Goal: Task Accomplishment & Management: Complete application form

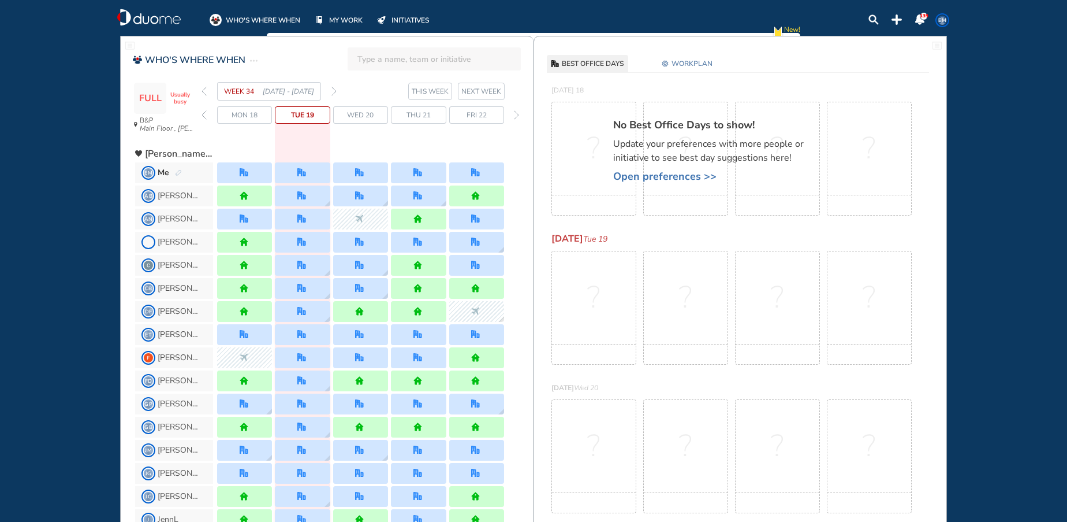
click at [334, 89] on img "forward week" at bounding box center [334, 91] width 5 height 9
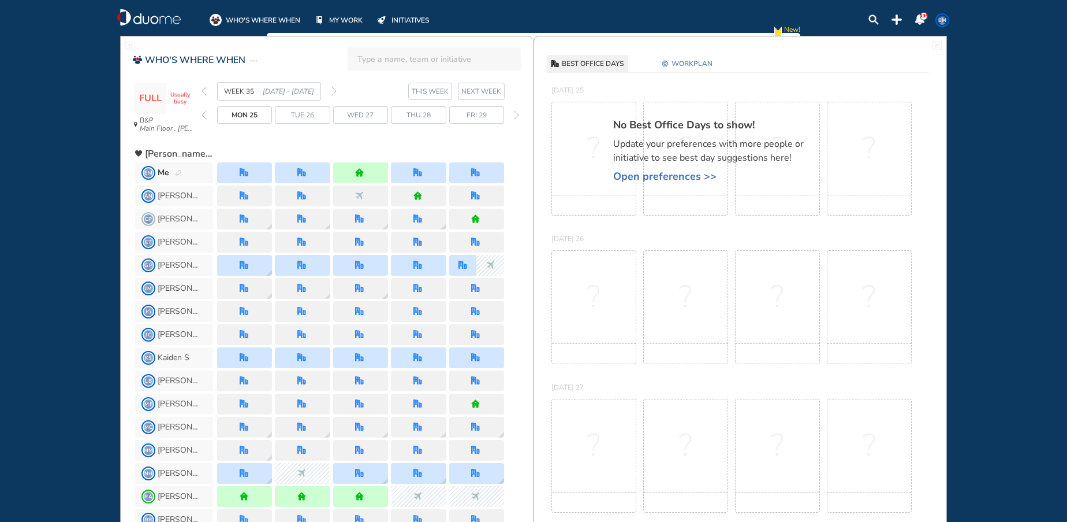
click at [336, 90] on img "forward week" at bounding box center [334, 91] width 5 height 9
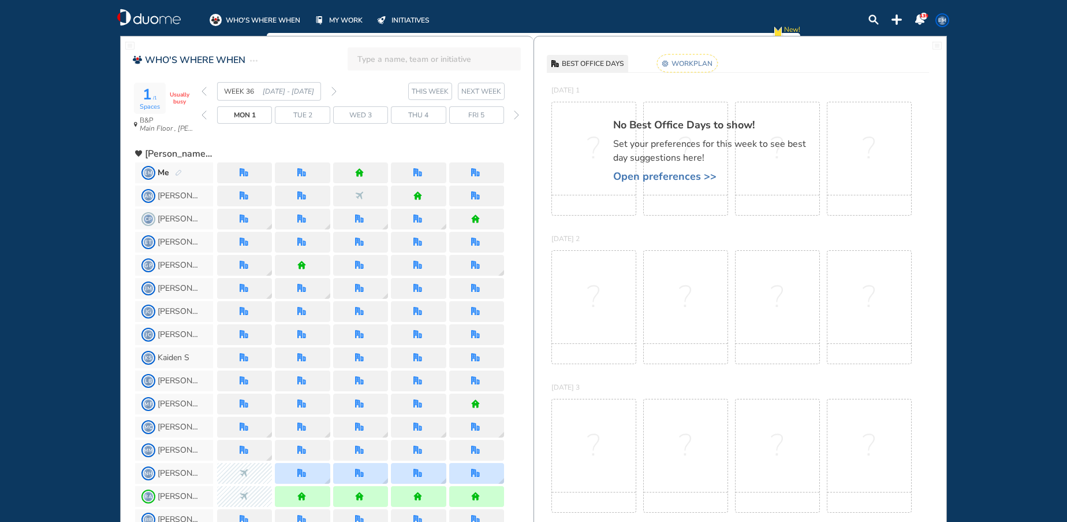
click at [332, 91] on img "forward week" at bounding box center [334, 91] width 5 height 9
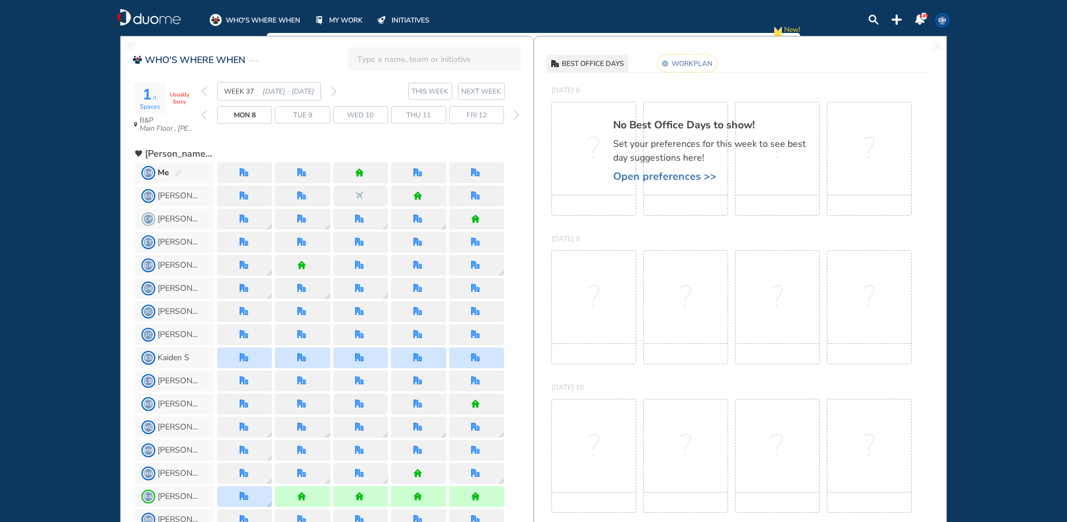
click at [333, 96] on div "WEEK 37 [DATE] - [DATE]" at bounding box center [269, 91] width 135 height 18
click at [333, 88] on img "forward week" at bounding box center [334, 91] width 5 height 9
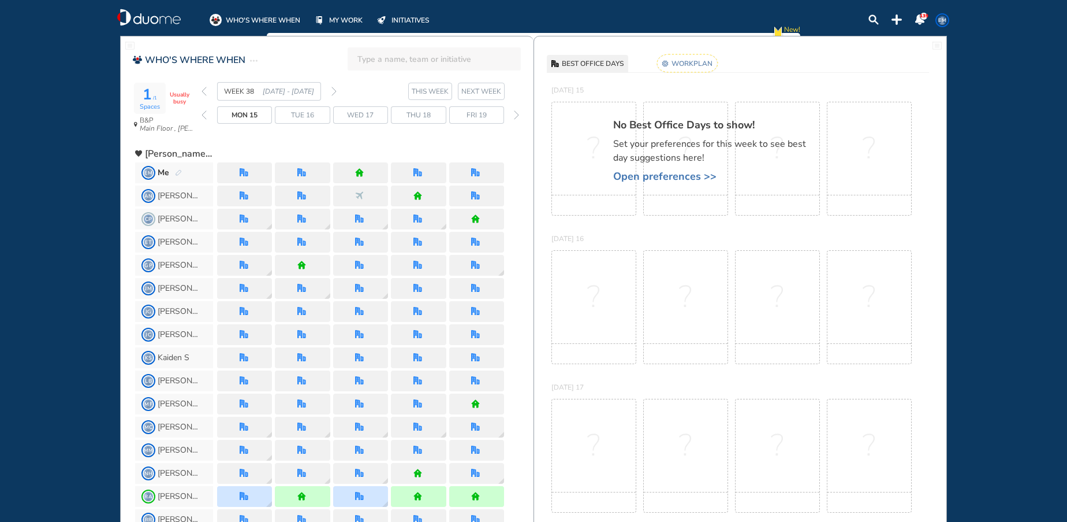
click at [207, 90] on div "WEEK 38 [DATE] - [DATE]" at bounding box center [269, 91] width 135 height 18
click at [206, 92] on img "back week" at bounding box center [204, 91] width 5 height 9
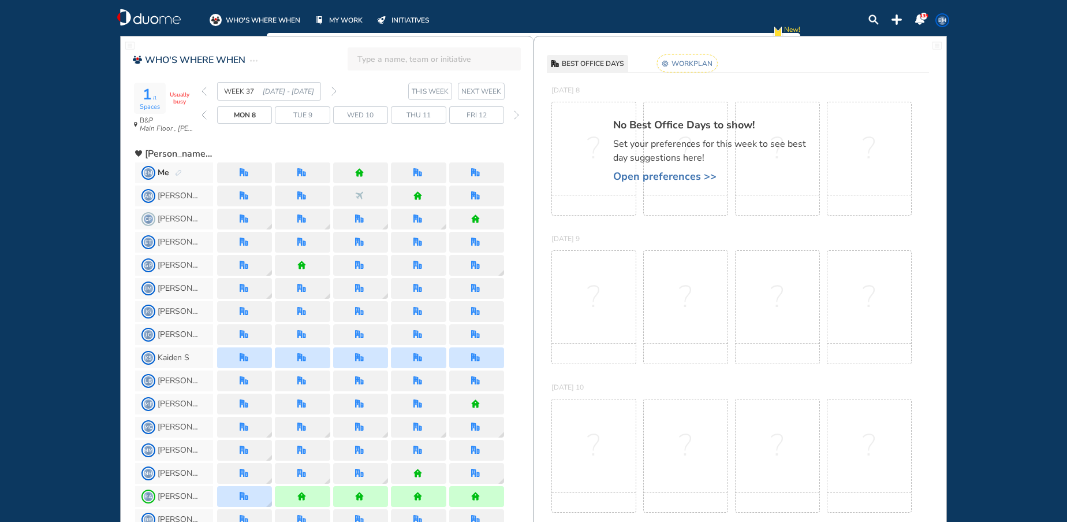
click at [178, 172] on img "pen-edit" at bounding box center [178, 173] width 7 height 8
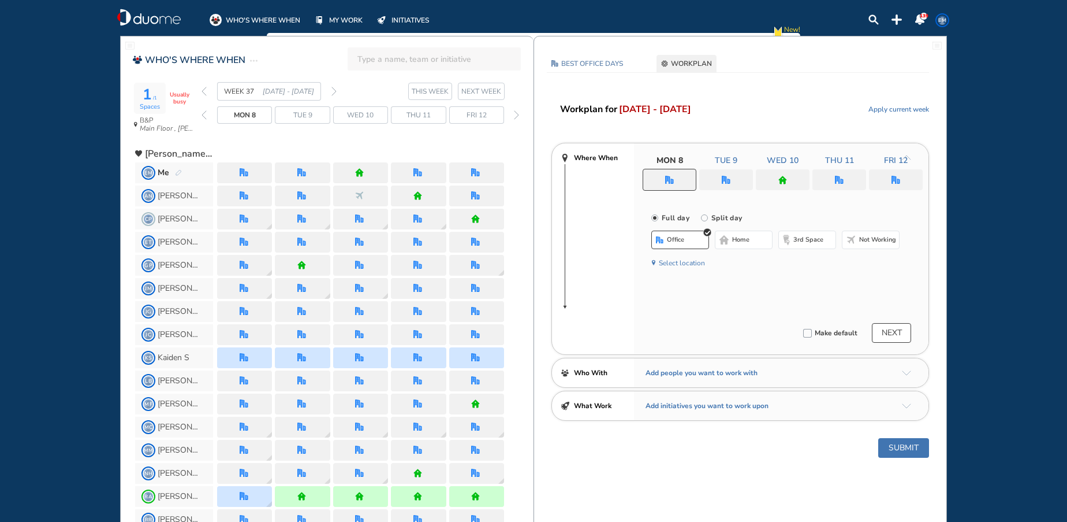
click at [895, 181] on img "office" at bounding box center [896, 180] width 9 height 9
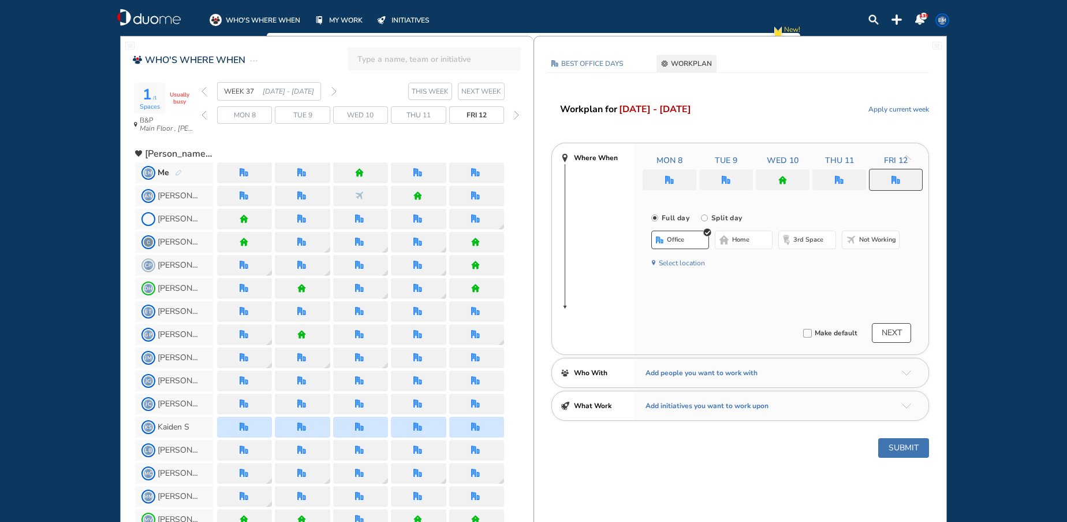
click at [869, 238] on span "Not working" at bounding box center [878, 239] width 37 height 9
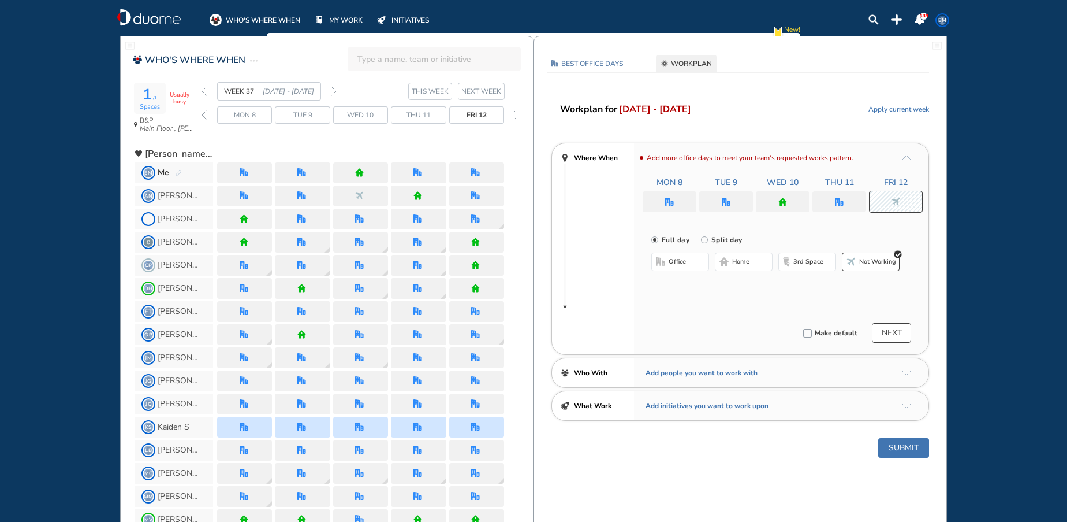
click at [900, 449] on button "Submit" at bounding box center [904, 448] width 51 height 20
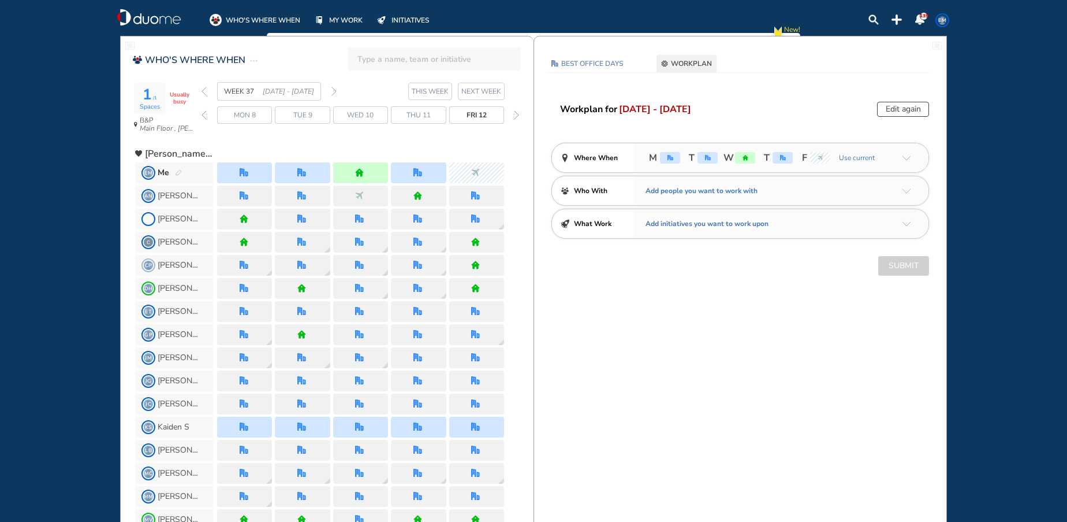
click at [514, 116] on img "forward day" at bounding box center [516, 114] width 5 height 9
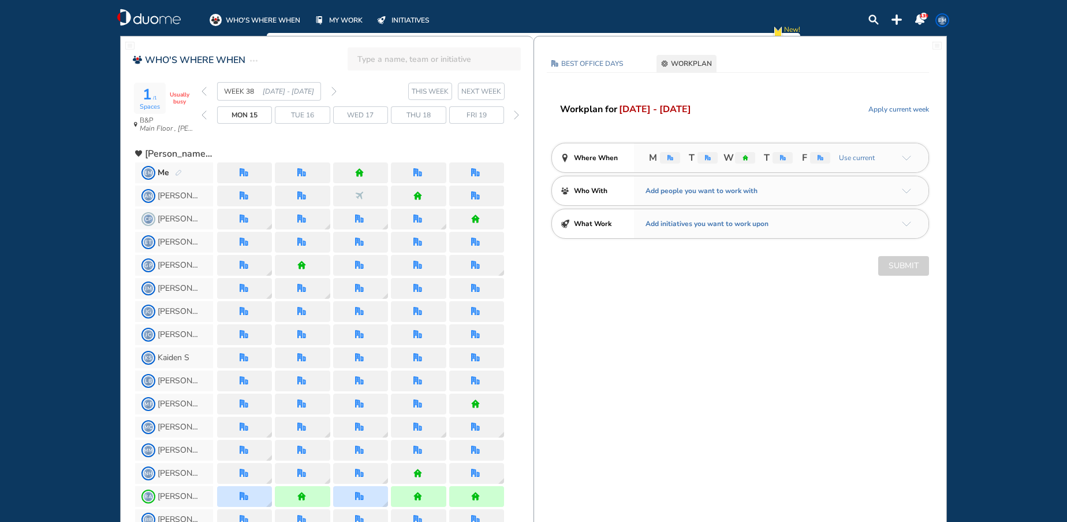
click at [329, 88] on div "WEEK 38 [DATE] - [DATE]" at bounding box center [269, 91] width 135 height 18
click at [335, 92] on img "forward week" at bounding box center [334, 91] width 5 height 9
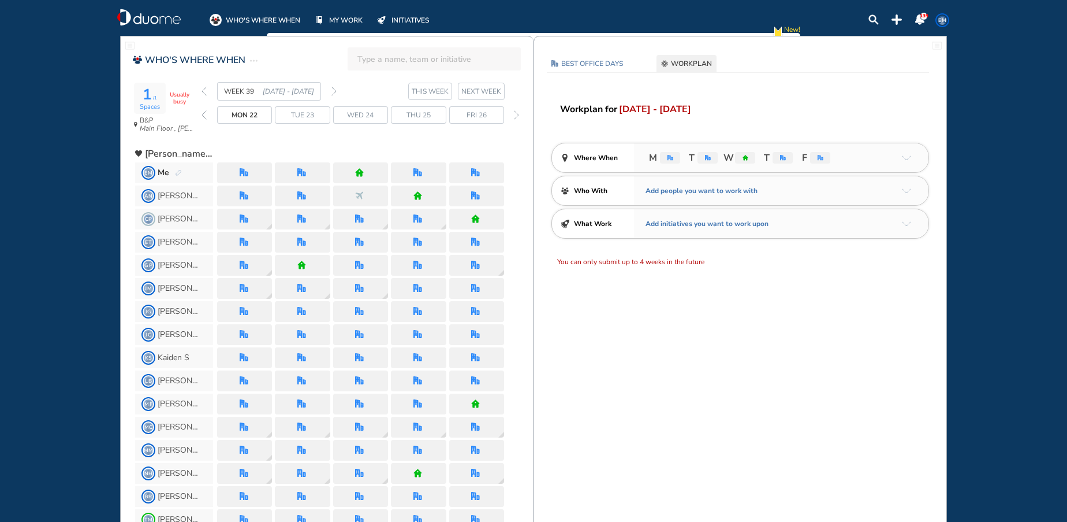
click at [336, 91] on img "forward week" at bounding box center [334, 91] width 5 height 9
click at [178, 173] on img "pen-edit" at bounding box center [178, 173] width 7 height 8
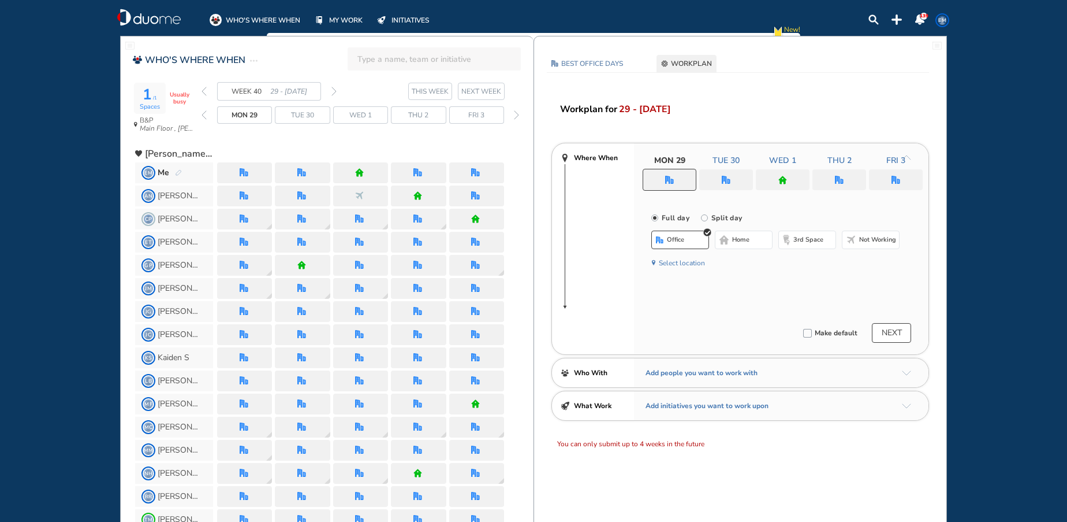
click at [786, 183] on img "home" at bounding box center [783, 180] width 9 height 9
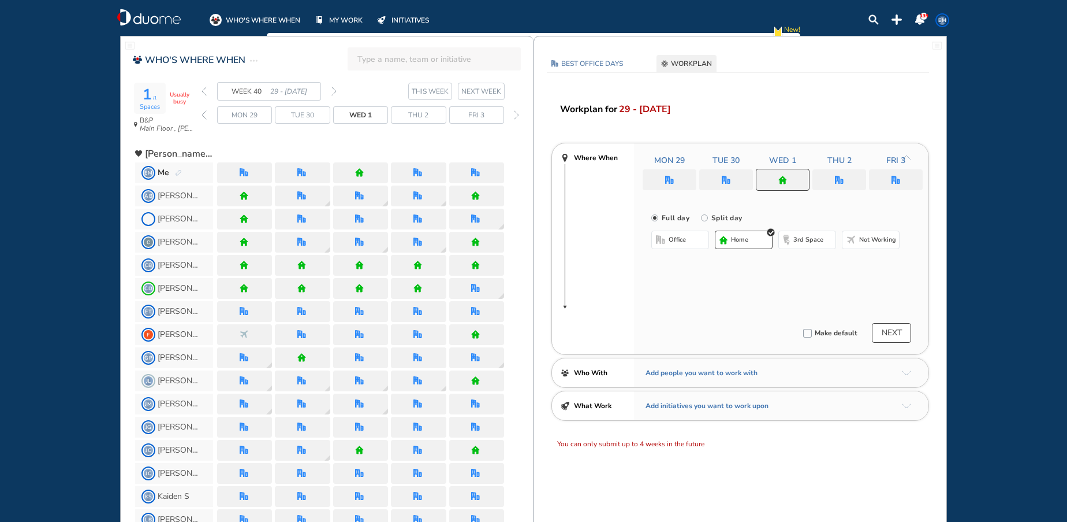
click at [669, 242] on span "office" at bounding box center [677, 239] width 17 height 9
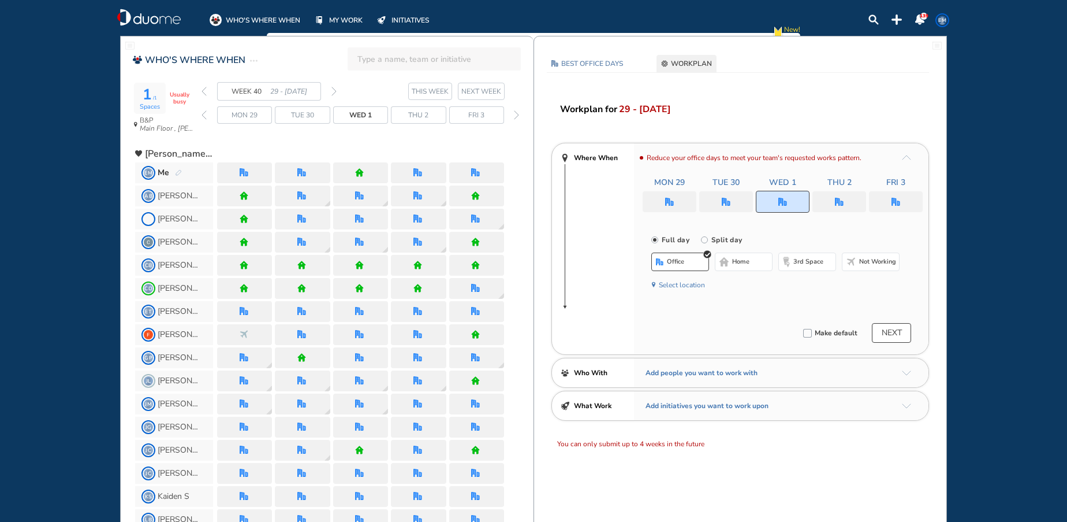
click at [894, 329] on button "NEXT" at bounding box center [891, 333] width 39 height 20
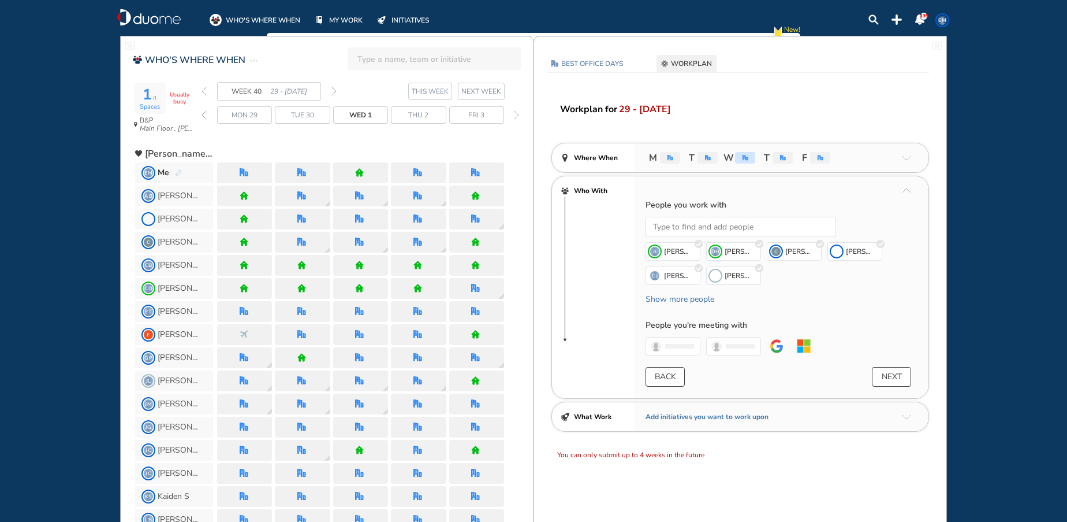
click at [887, 378] on button "NEXT" at bounding box center [891, 377] width 39 height 20
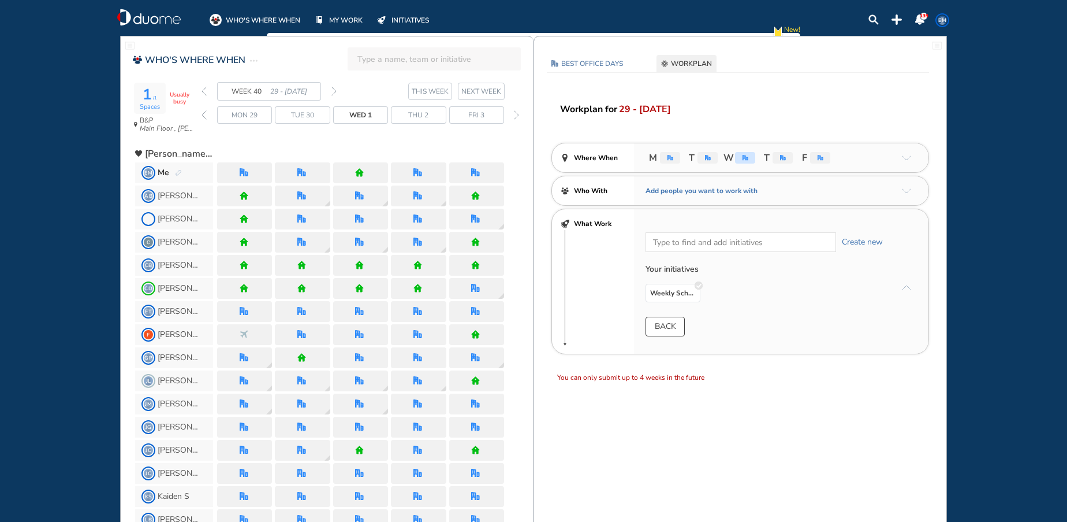
click at [654, 320] on button "BACK" at bounding box center [665, 327] width 39 height 20
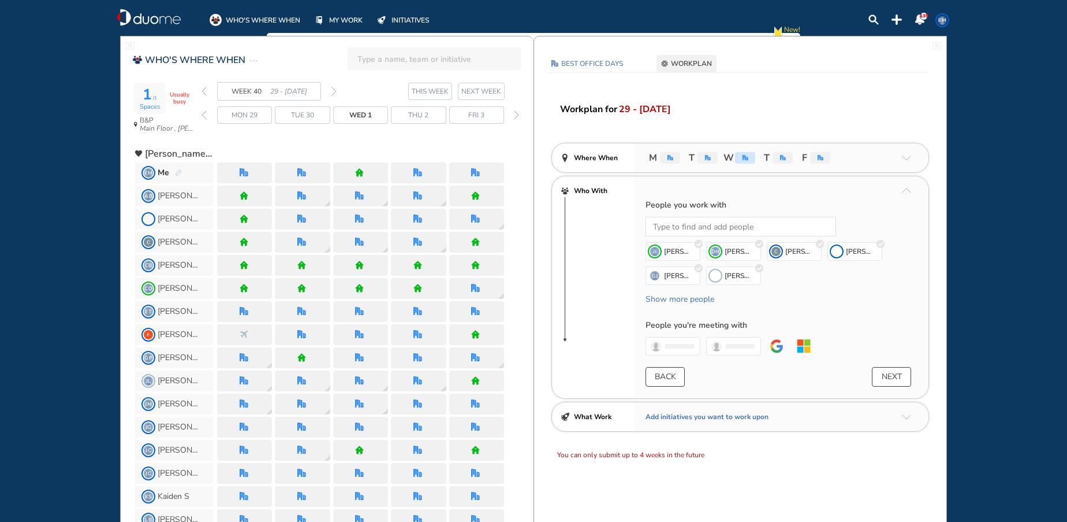
click at [665, 381] on button "BACK" at bounding box center [665, 377] width 39 height 20
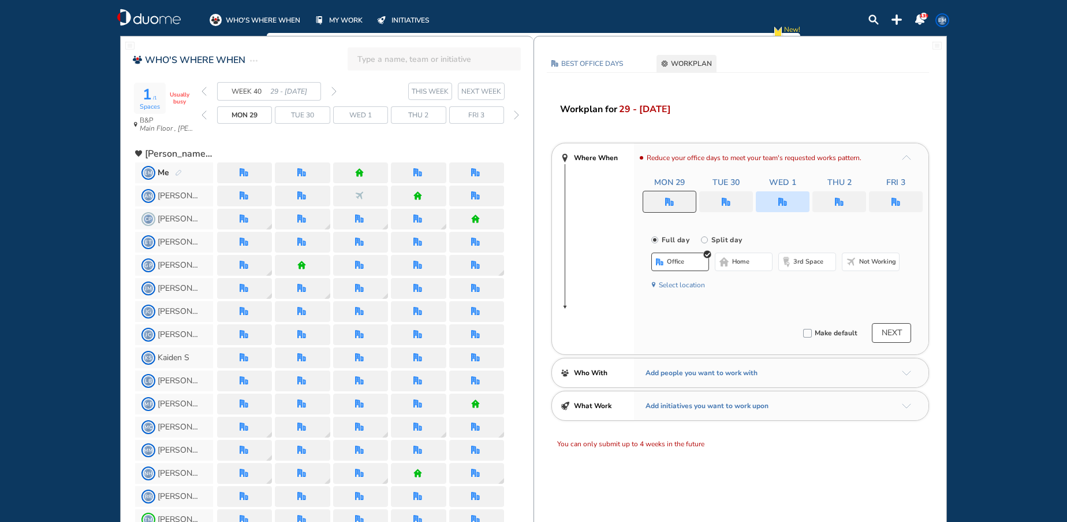
click at [364, 175] on img "home" at bounding box center [359, 172] width 9 height 9
click at [174, 172] on div "Me" at bounding box center [170, 173] width 24 height 12
click at [181, 172] on img "pen-edit" at bounding box center [178, 173] width 7 height 8
